Goal: Task Accomplishment & Management: Use online tool/utility

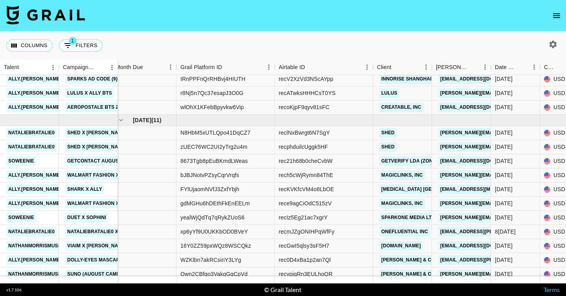
scroll to position [177, 6]
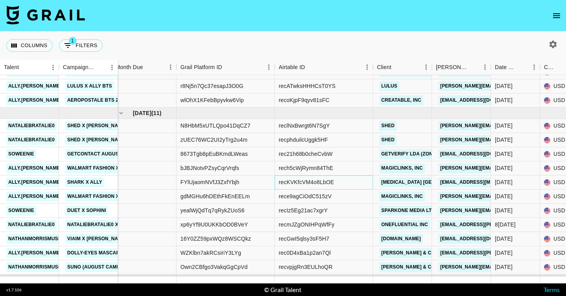
click at [328, 182] on div "recKVKfcVM4o8LbOE" at bounding box center [306, 182] width 55 height 8
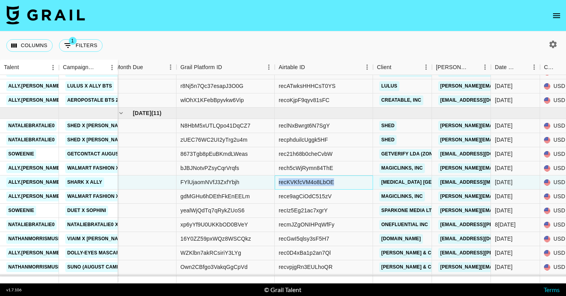
click at [328, 182] on div "recKVKfcVM4o8LbOE" at bounding box center [306, 182] width 55 height 8
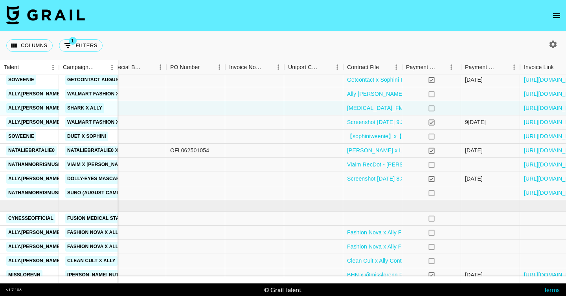
scroll to position [199, 753]
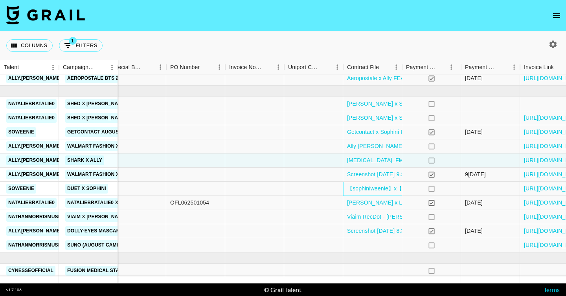
click at [345, 187] on div "【sophiniweenie】x【Duet】FEA.pdf" at bounding box center [372, 189] width 59 height 14
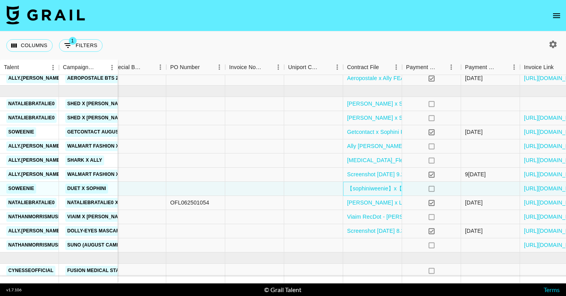
click at [345, 185] on div "【sophiniweenie】x【Duet】FEA.pdf" at bounding box center [372, 189] width 59 height 14
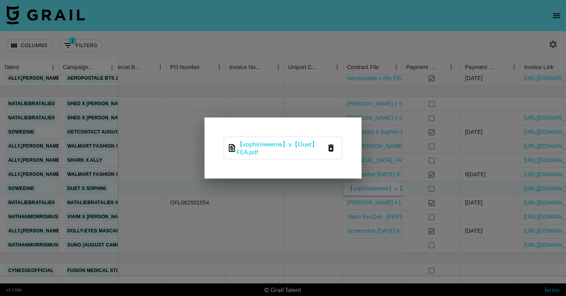
click at [329, 149] on icon "delete file" at bounding box center [331, 148] width 6 height 7
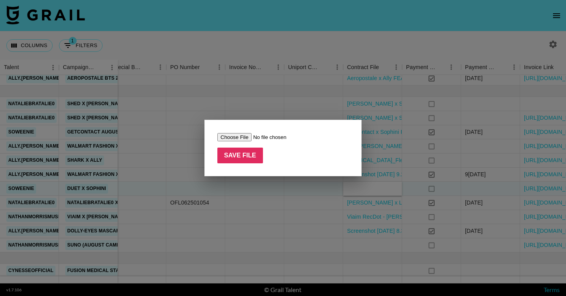
click at [239, 138] on input "file" at bounding box center [266, 137] width 99 height 8
type input "C:\fakepath\Block Blast FEA.pdf"
click at [243, 156] on input "Save File" at bounding box center [240, 156] width 46 height 16
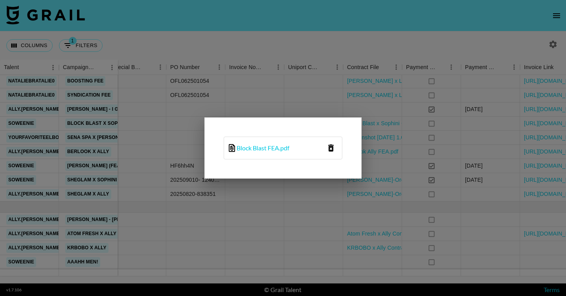
click at [303, 87] on div at bounding box center [283, 148] width 566 height 296
click at [294, 207] on div at bounding box center [283, 148] width 566 height 296
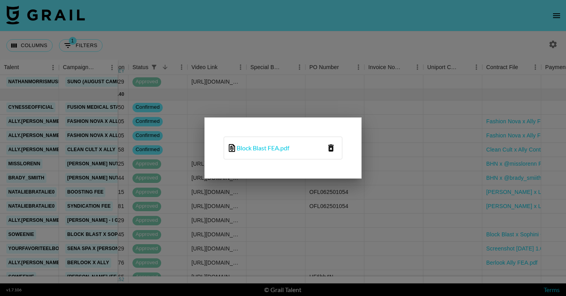
scroll to position [393, 614]
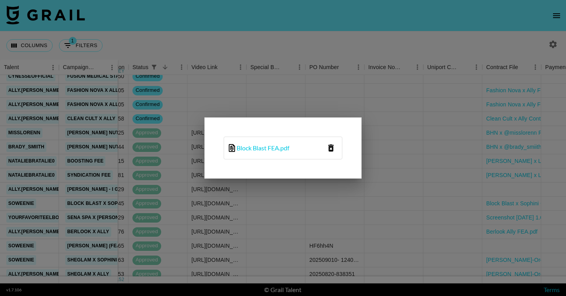
click at [424, 139] on div at bounding box center [283, 148] width 566 height 296
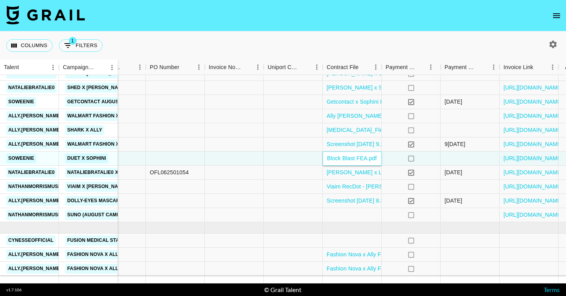
scroll to position [222, 774]
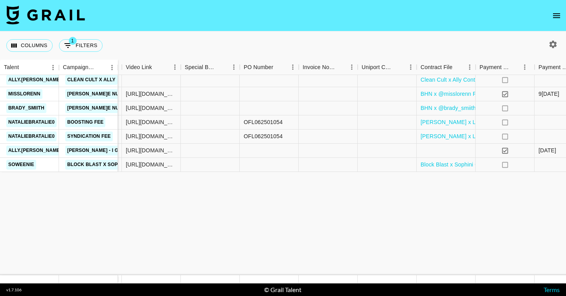
scroll to position [269, 680]
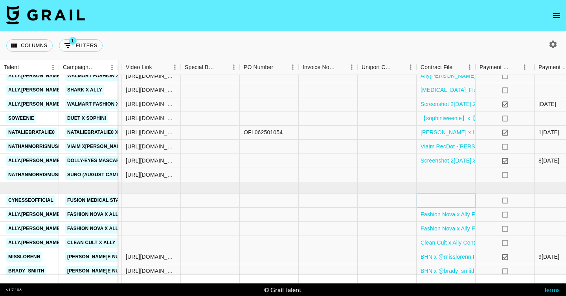
click at [444, 202] on div at bounding box center [446, 201] width 59 height 14
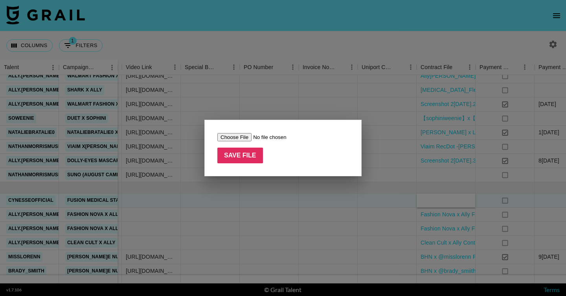
click at [221, 138] on input "file" at bounding box center [266, 137] width 99 height 8
type input "C:\fakepath\Fusion FEA.pdf"
click at [251, 158] on input "Save File" at bounding box center [240, 156] width 46 height 16
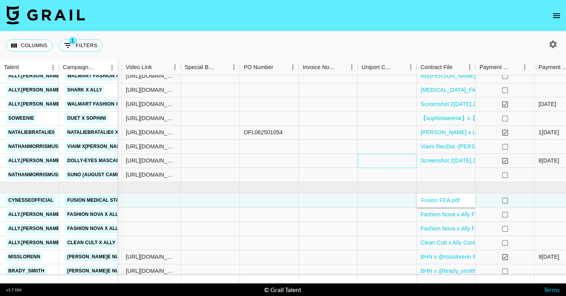
click at [393, 160] on div at bounding box center [387, 161] width 59 height 14
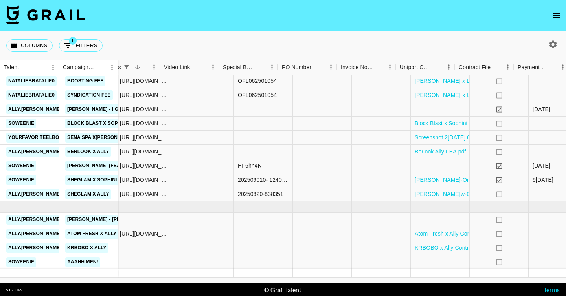
scroll to position [473, 621]
